Goal: Task Accomplishment & Management: Manage account settings

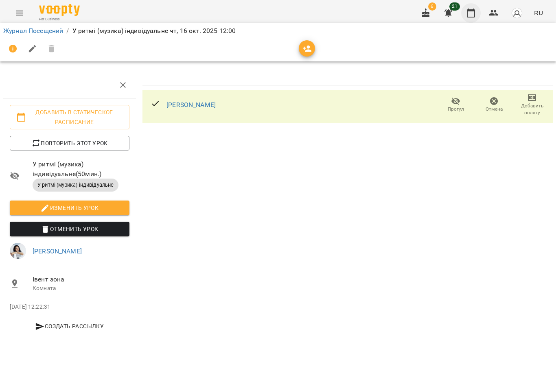
click at [473, 16] on icon "button" at bounding box center [471, 13] width 10 height 10
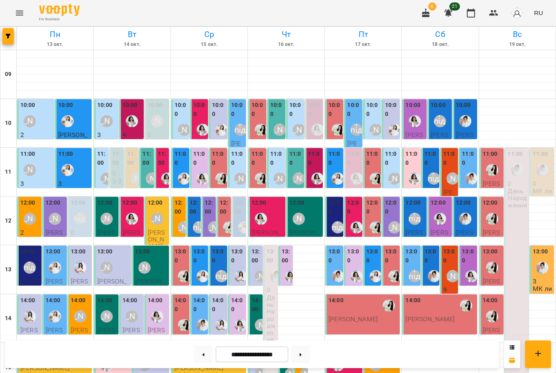
scroll to position [9, 0]
click at [297, 172] on div "[PERSON_NAME]" at bounding box center [298, 178] width 12 height 12
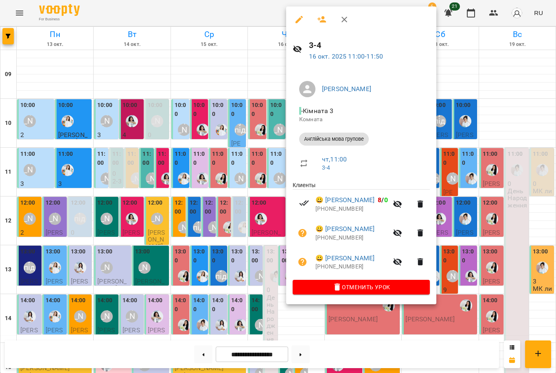
click at [239, 175] on div at bounding box center [278, 186] width 556 height 373
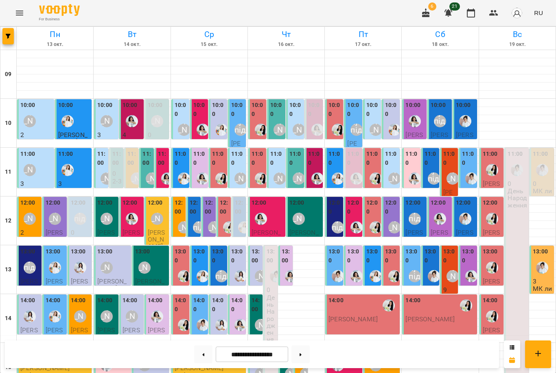
click at [146, 169] on div "[PERSON_NAME]" at bounding box center [151, 178] width 19 height 19
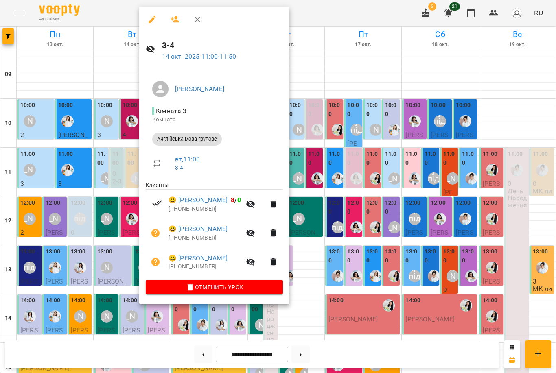
click at [70, 160] on div at bounding box center [278, 186] width 556 height 373
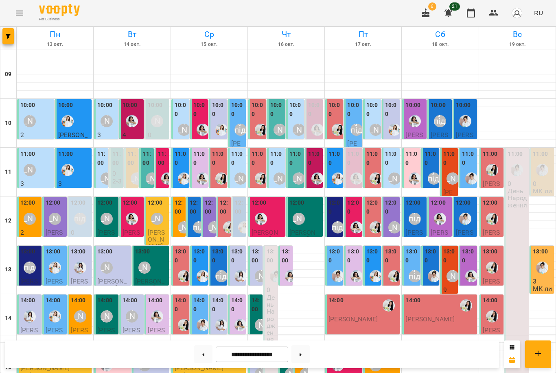
click at [146, 158] on div "11:00" at bounding box center [146, 160] width 9 height 20
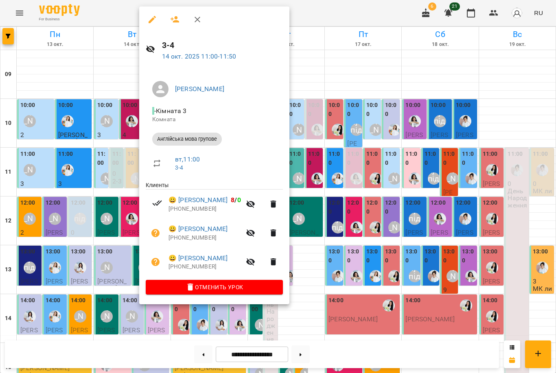
click at [445, 288] on div at bounding box center [278, 186] width 556 height 373
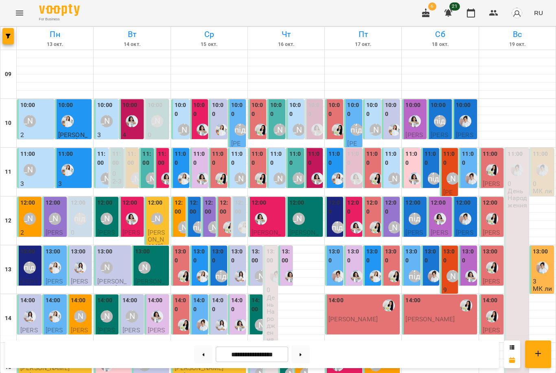
scroll to position [250, 0]
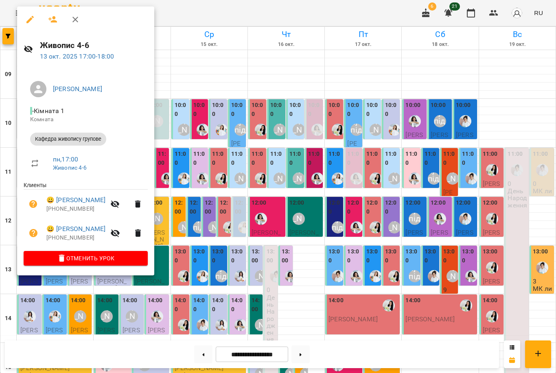
click at [204, 268] on div at bounding box center [278, 186] width 556 height 373
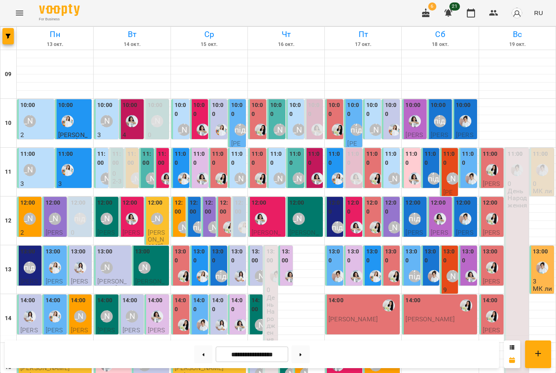
scroll to position [114, 0]
click at [26, 262] on div "[PERSON_NAME] підготовка до школи" at bounding box center [30, 268] width 12 height 12
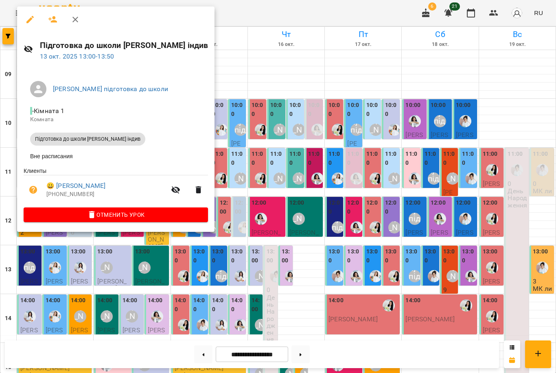
click at [113, 256] on div at bounding box center [278, 186] width 556 height 373
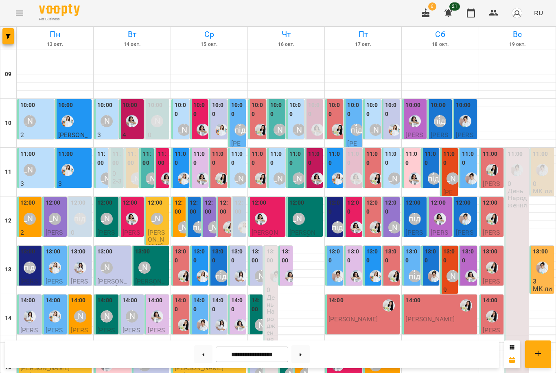
scroll to position [119, 0]
